Goal: Transaction & Acquisition: Subscribe to service/newsletter

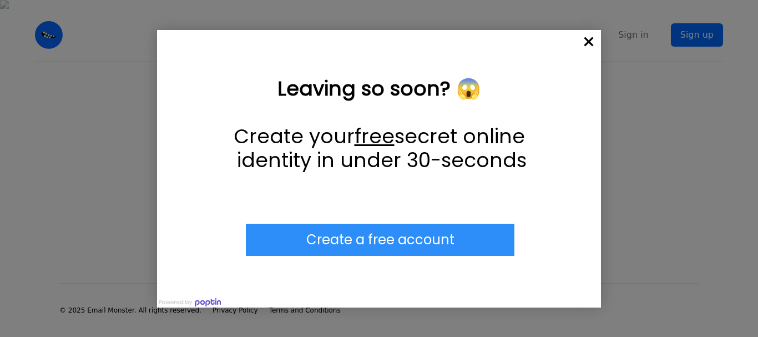
click at [364, 236] on input "******" at bounding box center [380, 240] width 268 height 32
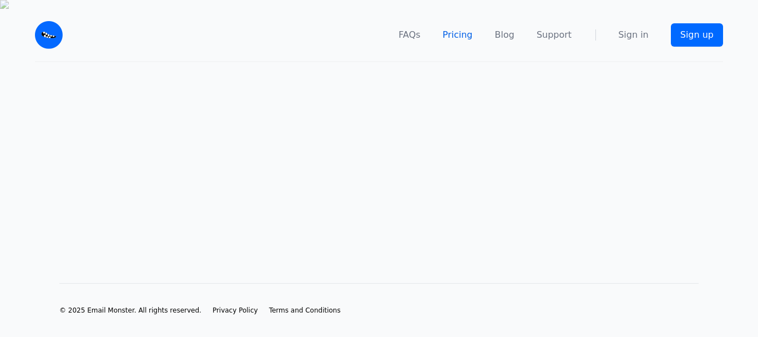
click at [466, 30] on link "Pricing" at bounding box center [458, 34] width 30 height 13
click at [470, 28] on link "Pricing" at bounding box center [458, 34] width 30 height 13
click at [712, 28] on link "Sign up" at bounding box center [697, 34] width 52 height 23
click at [43, 24] on img at bounding box center [49, 35] width 28 height 28
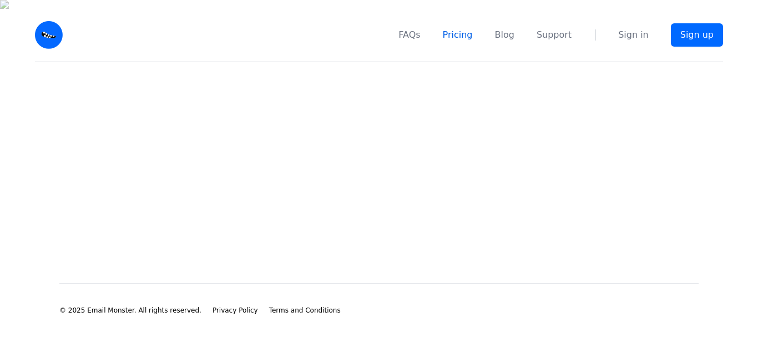
click at [467, 28] on link "Pricing" at bounding box center [458, 34] width 30 height 13
